Goal: Task Accomplishment & Management: Manage account settings

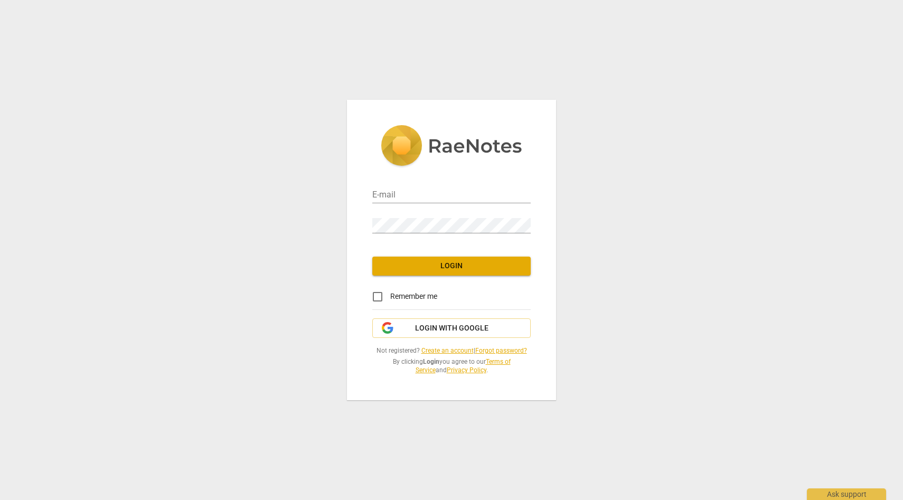
type input "[EMAIL_ADDRESS][DOMAIN_NAME]"
click at [459, 267] on span "Login" at bounding box center [451, 266] width 141 height 11
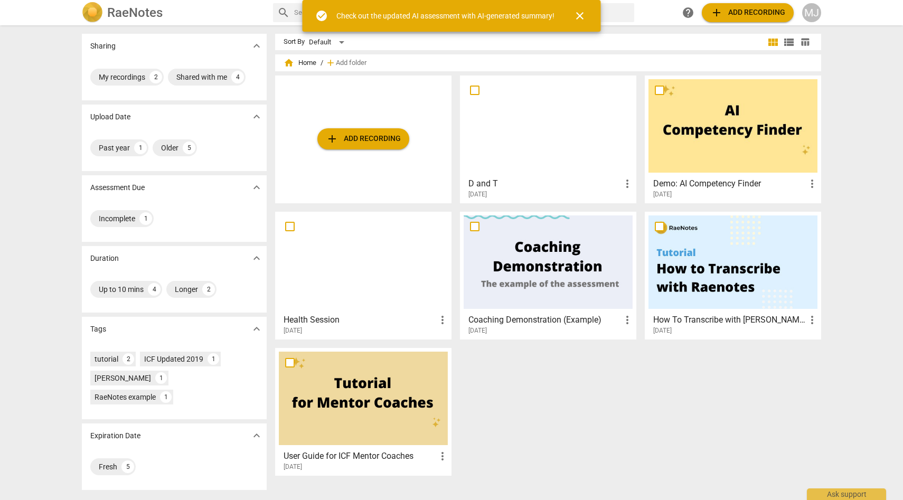
click at [626, 184] on span "more_vert" at bounding box center [627, 183] width 13 height 13
click at [634, 216] on li "Delete" at bounding box center [639, 208] width 40 height 25
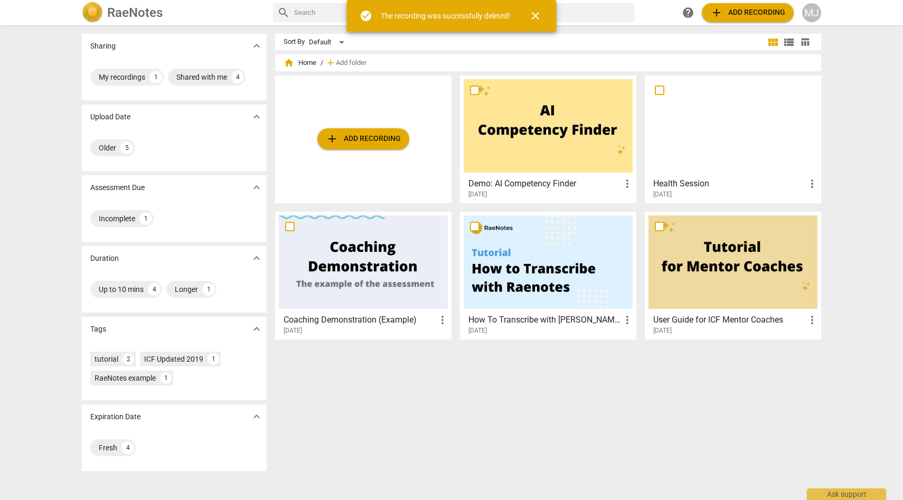
click at [811, 15] on div "MJ" at bounding box center [811, 12] width 19 height 19
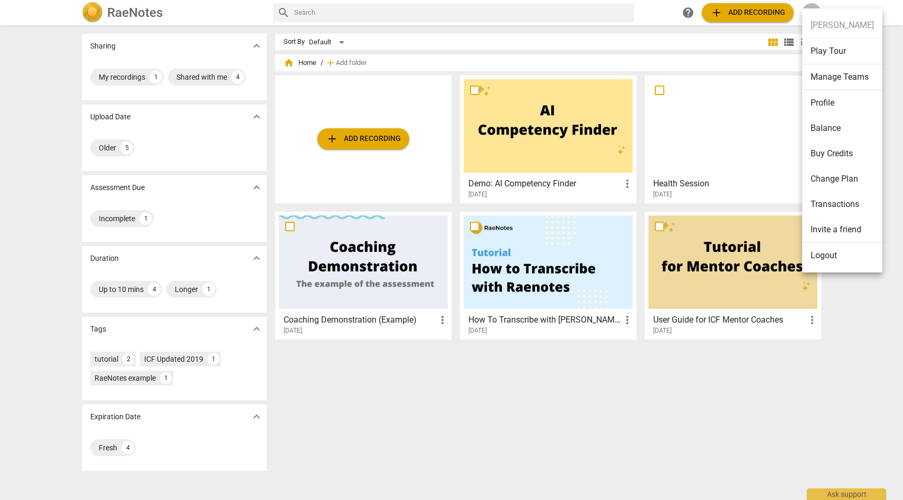
click at [822, 182] on li "Change Plan" at bounding box center [842, 178] width 80 height 25
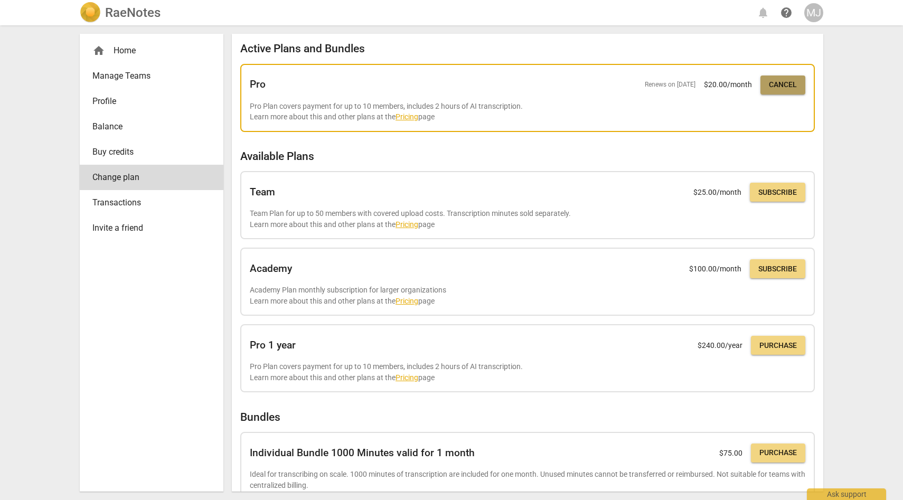
click at [778, 88] on span "Cancel" at bounding box center [783, 85] width 28 height 11
click at [111, 119] on link "Balance" at bounding box center [152, 126] width 144 height 25
